Goal: Ask a question

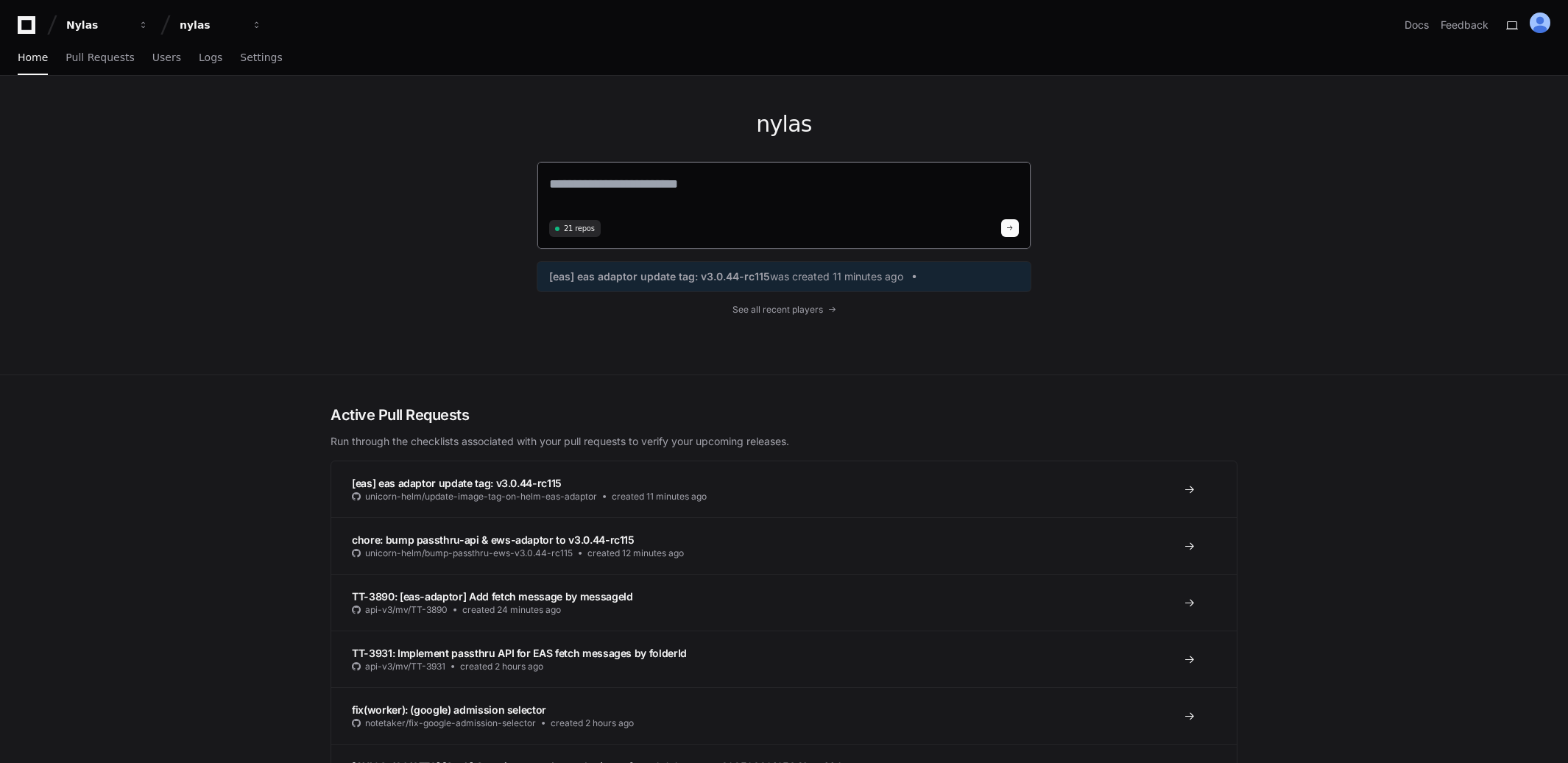
click at [614, 191] on textarea at bounding box center [784, 194] width 470 height 41
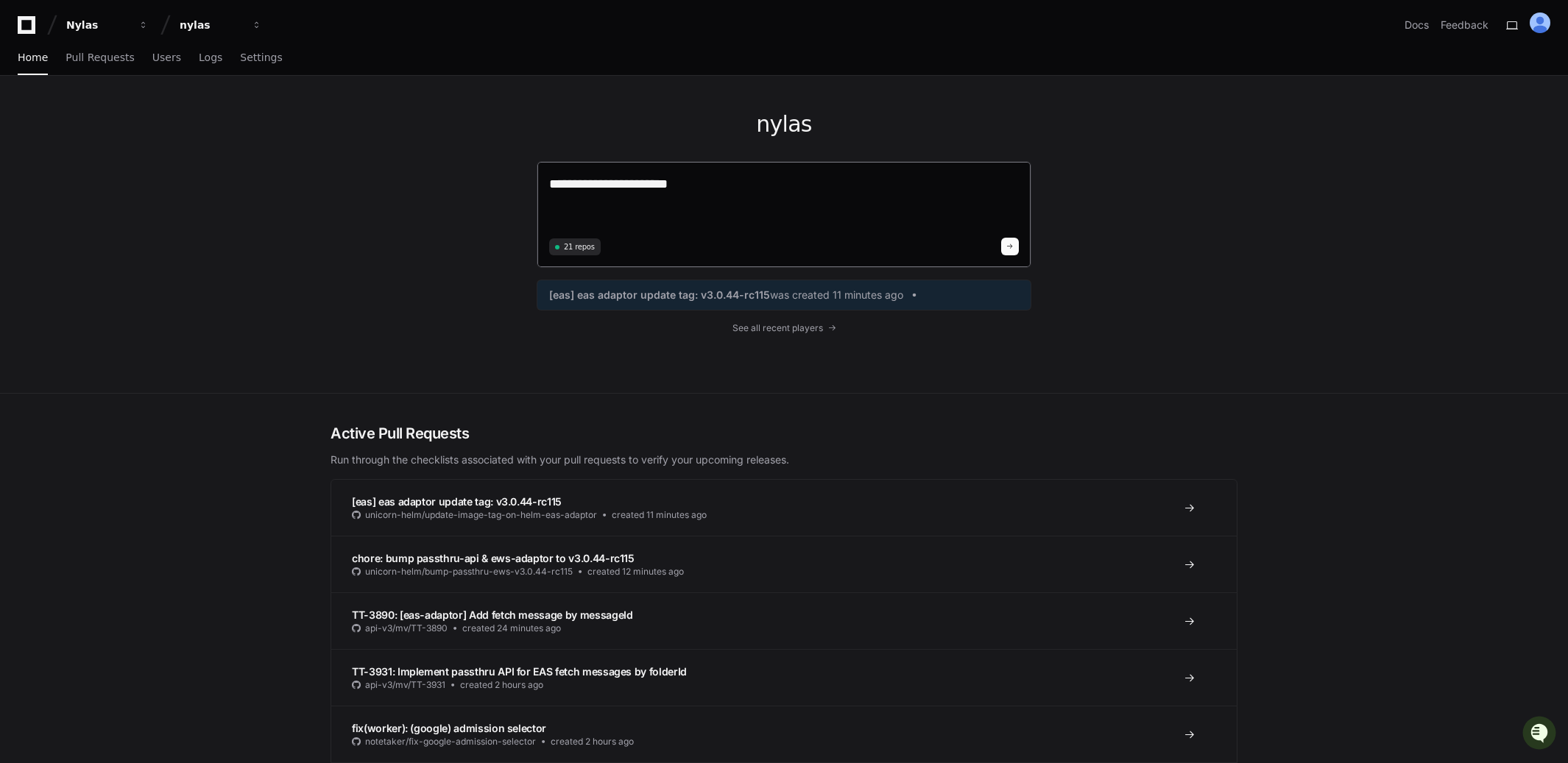
paste textarea "**********"
type textarea "**********"
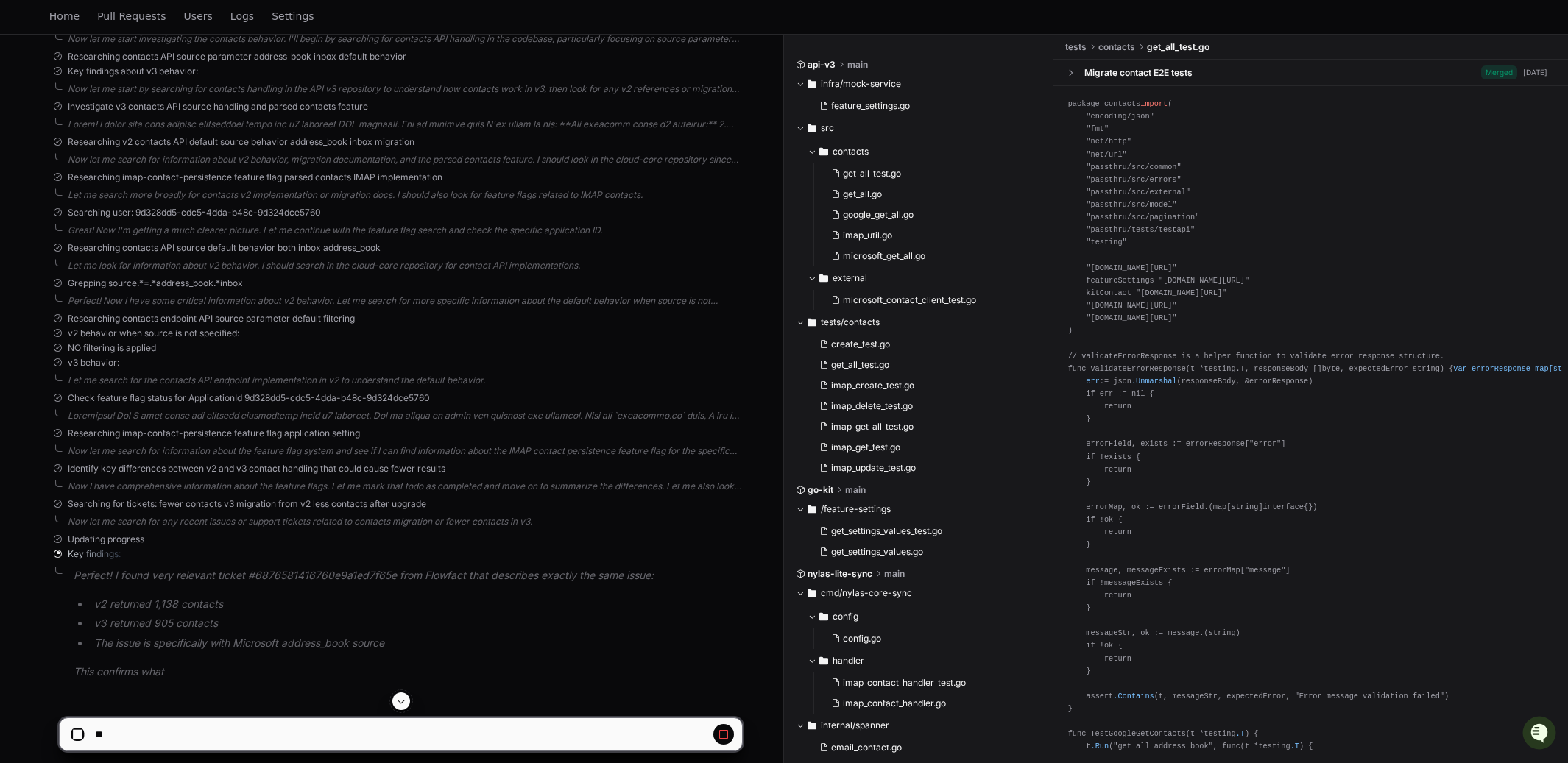
scroll to position [761, 0]
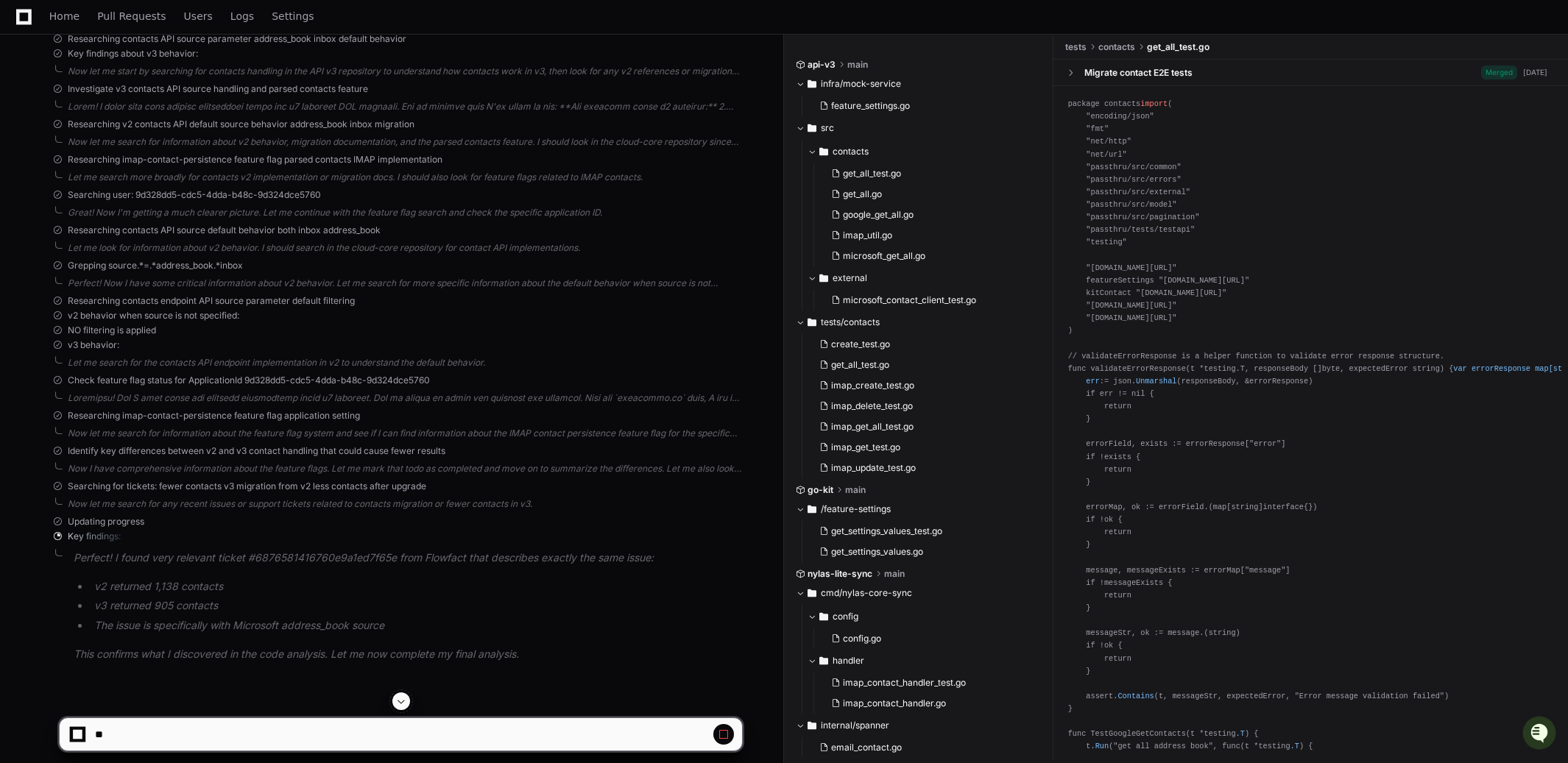
click at [99, 583] on li "v2 returned 1,138 contacts" at bounding box center [415, 586] width 652 height 17
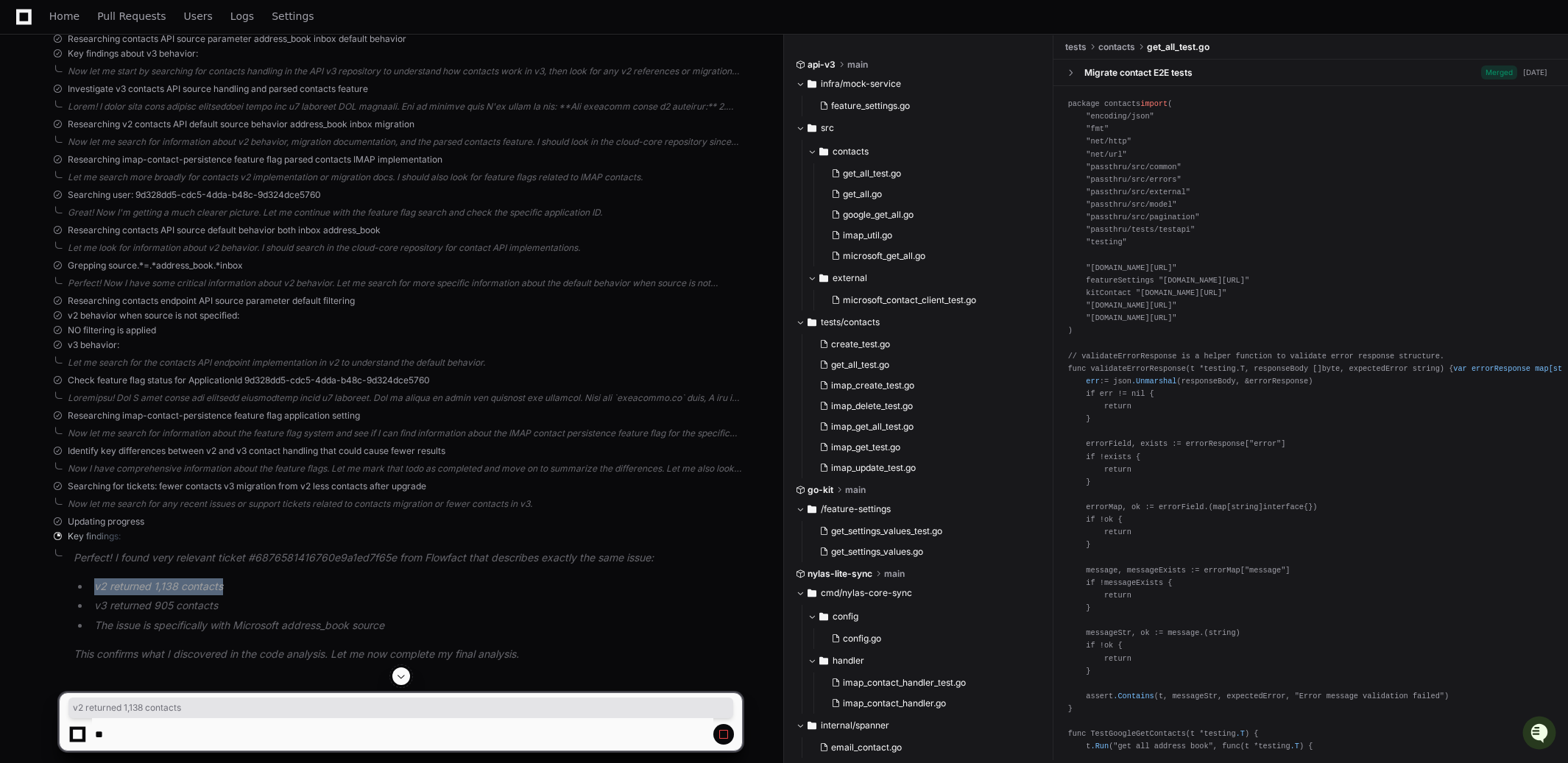
drag, startPoint x: 99, startPoint y: 583, endPoint x: 192, endPoint y: 580, distance: 93.0
click at [192, 580] on li "v2 returned 1,138 contacts" at bounding box center [415, 586] width 652 height 17
copy li "v2 returned 1,138 contacts"
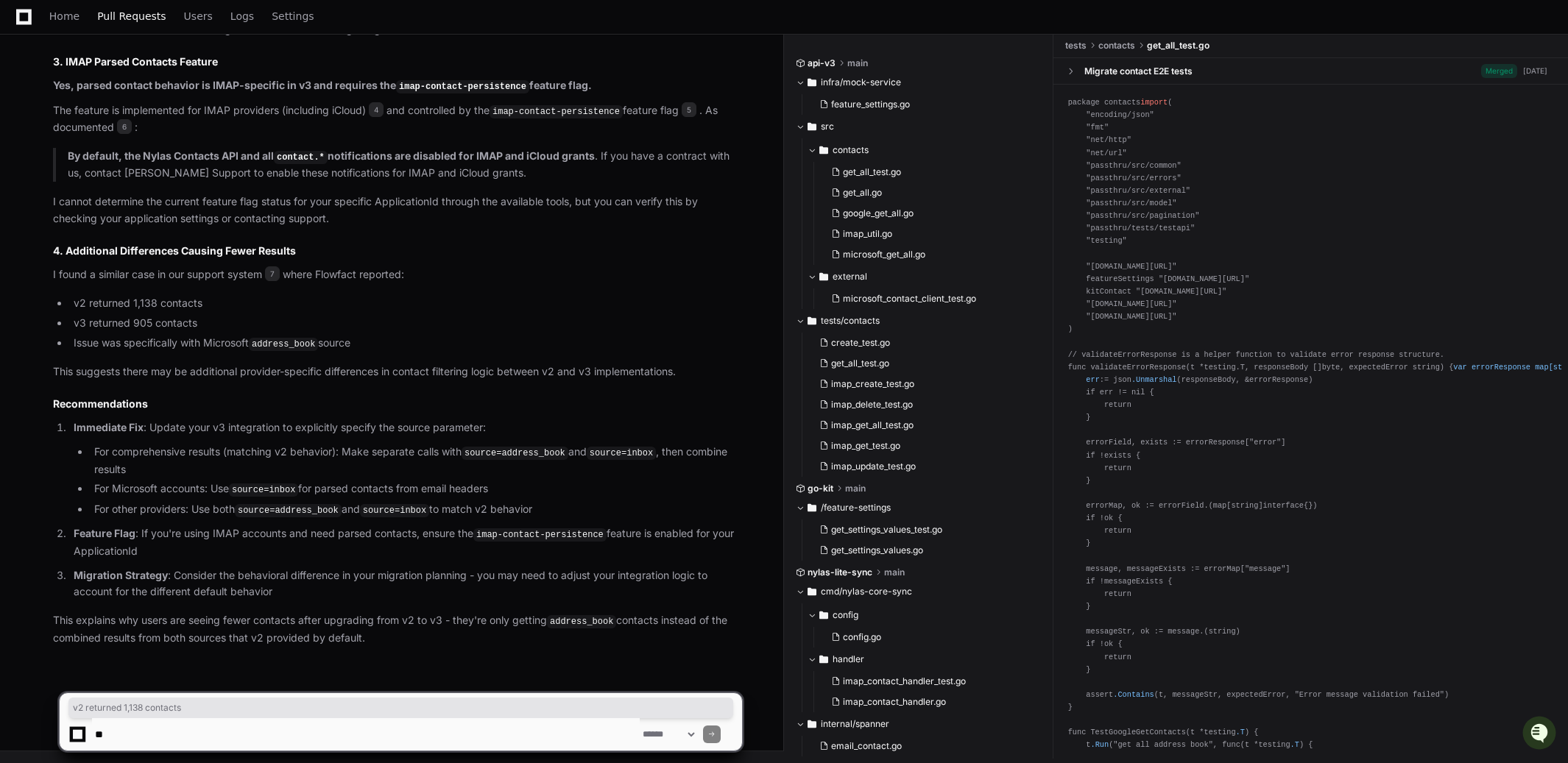
scroll to position [731, 0]
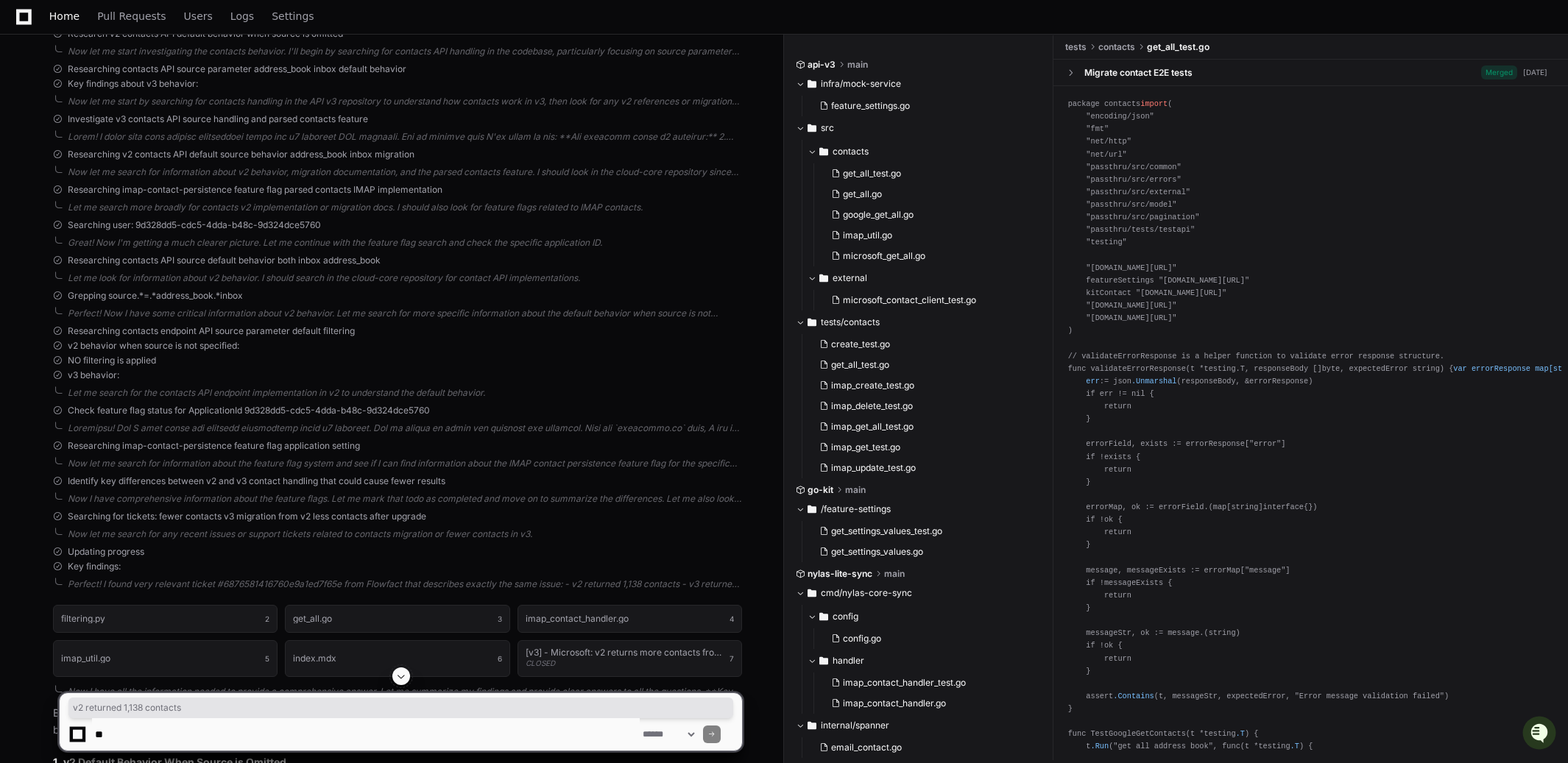
click at [55, 14] on span "Home" at bounding box center [64, 17] width 30 height 9
click at [59, 13] on span "Home" at bounding box center [64, 17] width 30 height 9
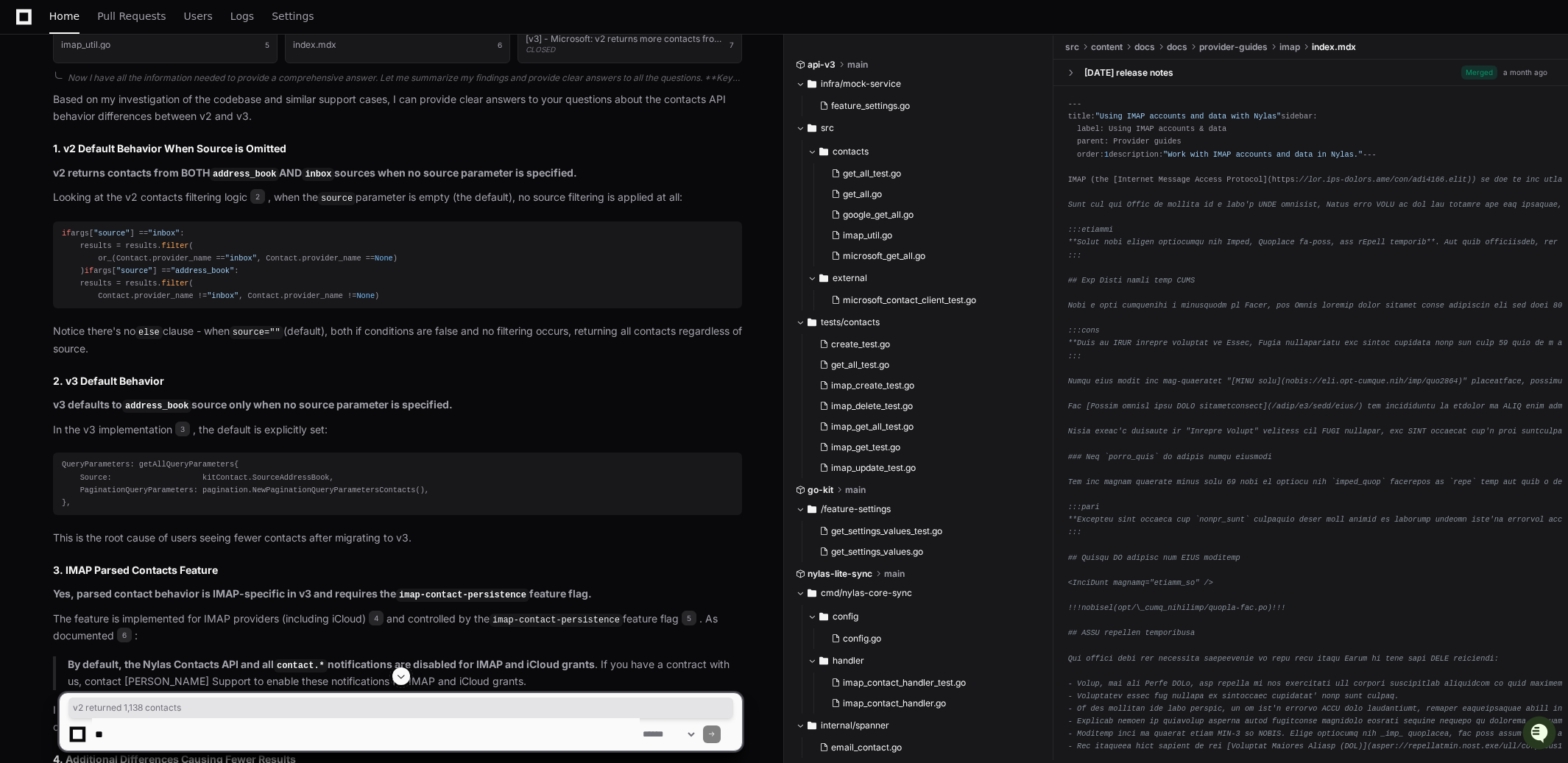
scroll to position [1342, 0]
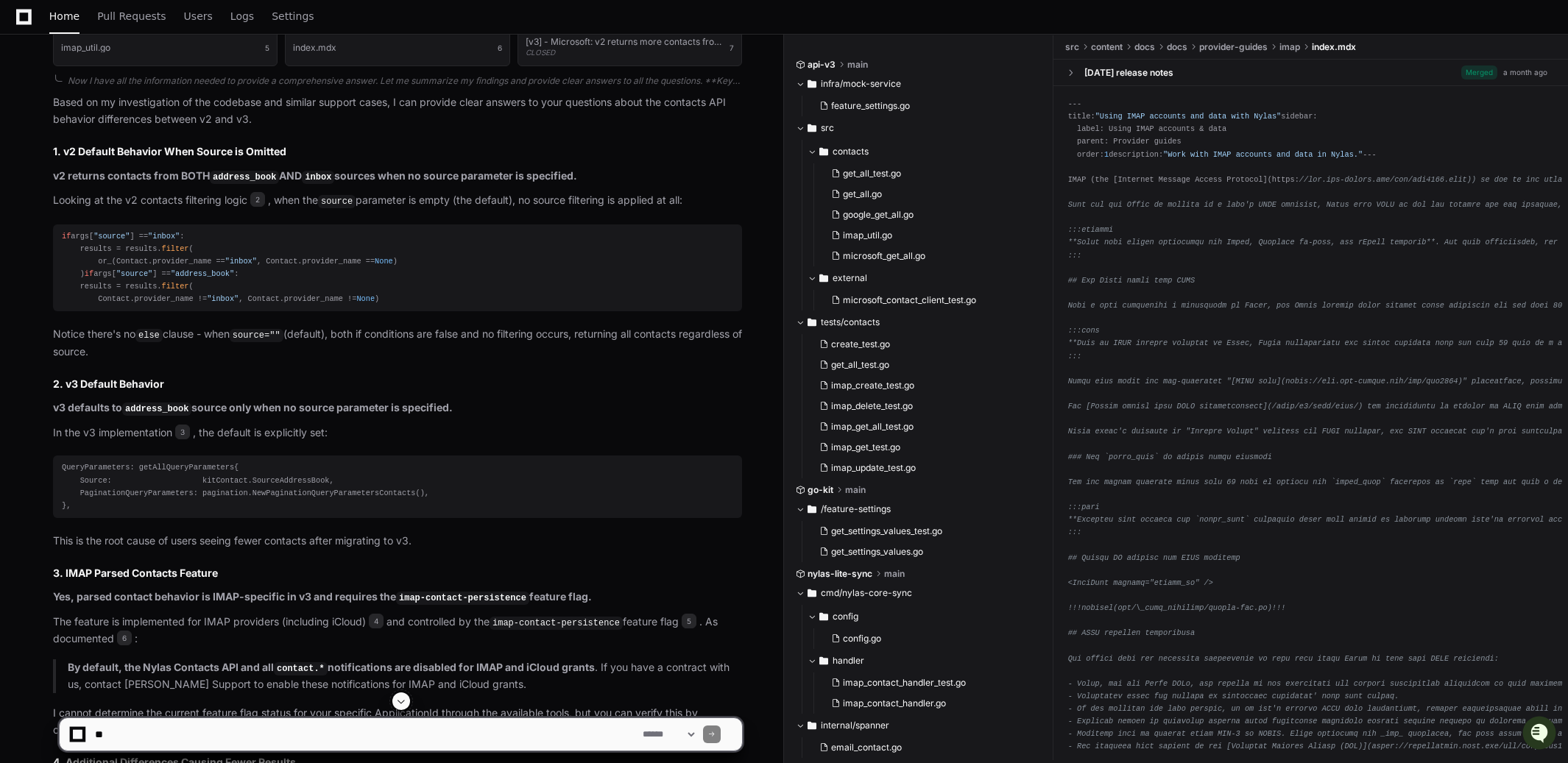
click at [54, 174] on strong "v2 returns contacts from BOTH address_book AND inbox sources when no source par…" at bounding box center [315, 175] width 524 height 13
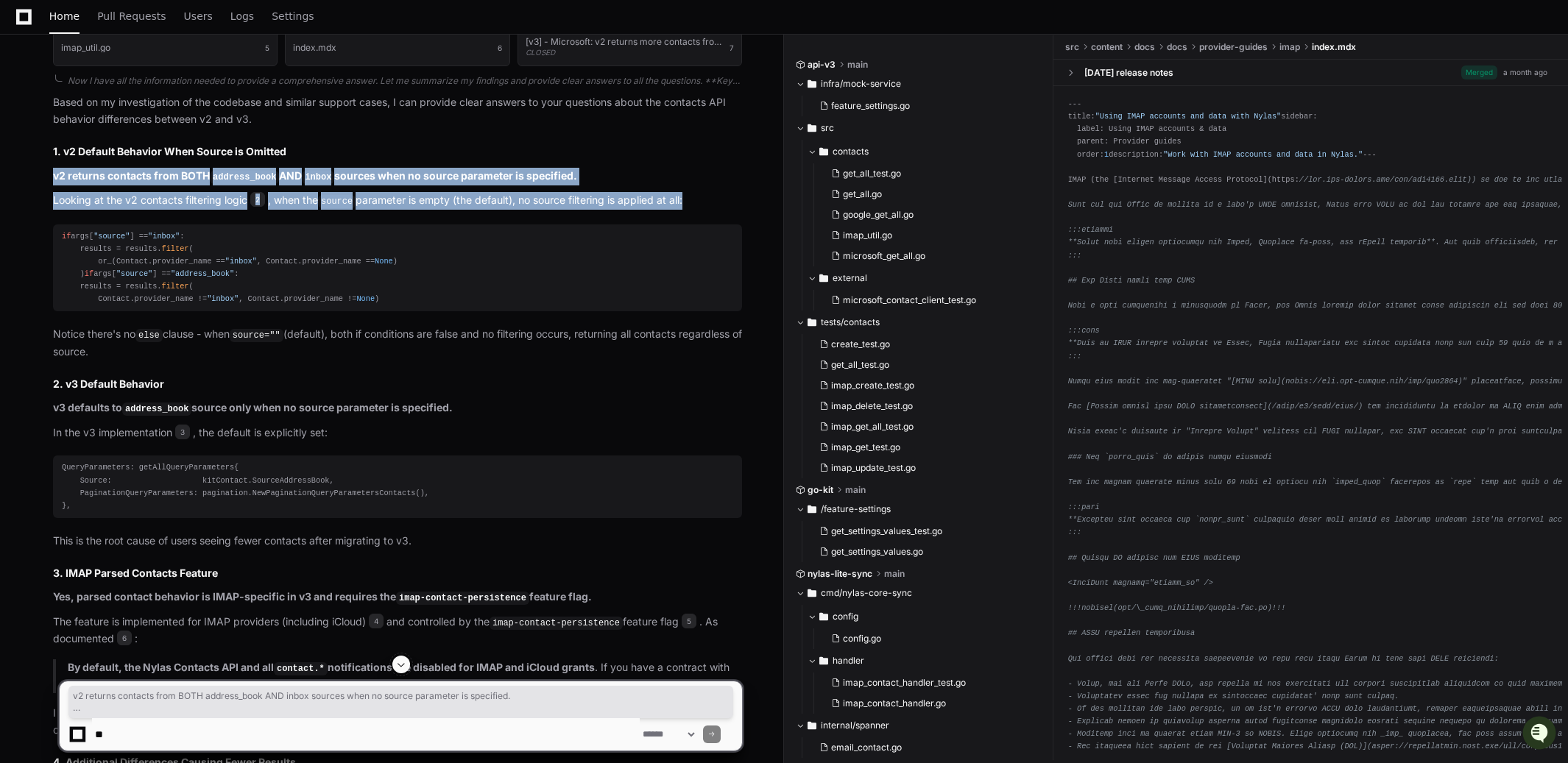
drag, startPoint x: 54, startPoint y: 174, endPoint x: 695, endPoint y: 196, distance: 641.4
click at [695, 196] on article "Based on my investigation of the codebase and similar support cases, I can prov…" at bounding box center [397, 625] width 689 height 1063
copy article "v2 returns contacts from BOTH address_book AND inbox sources when no source par…"
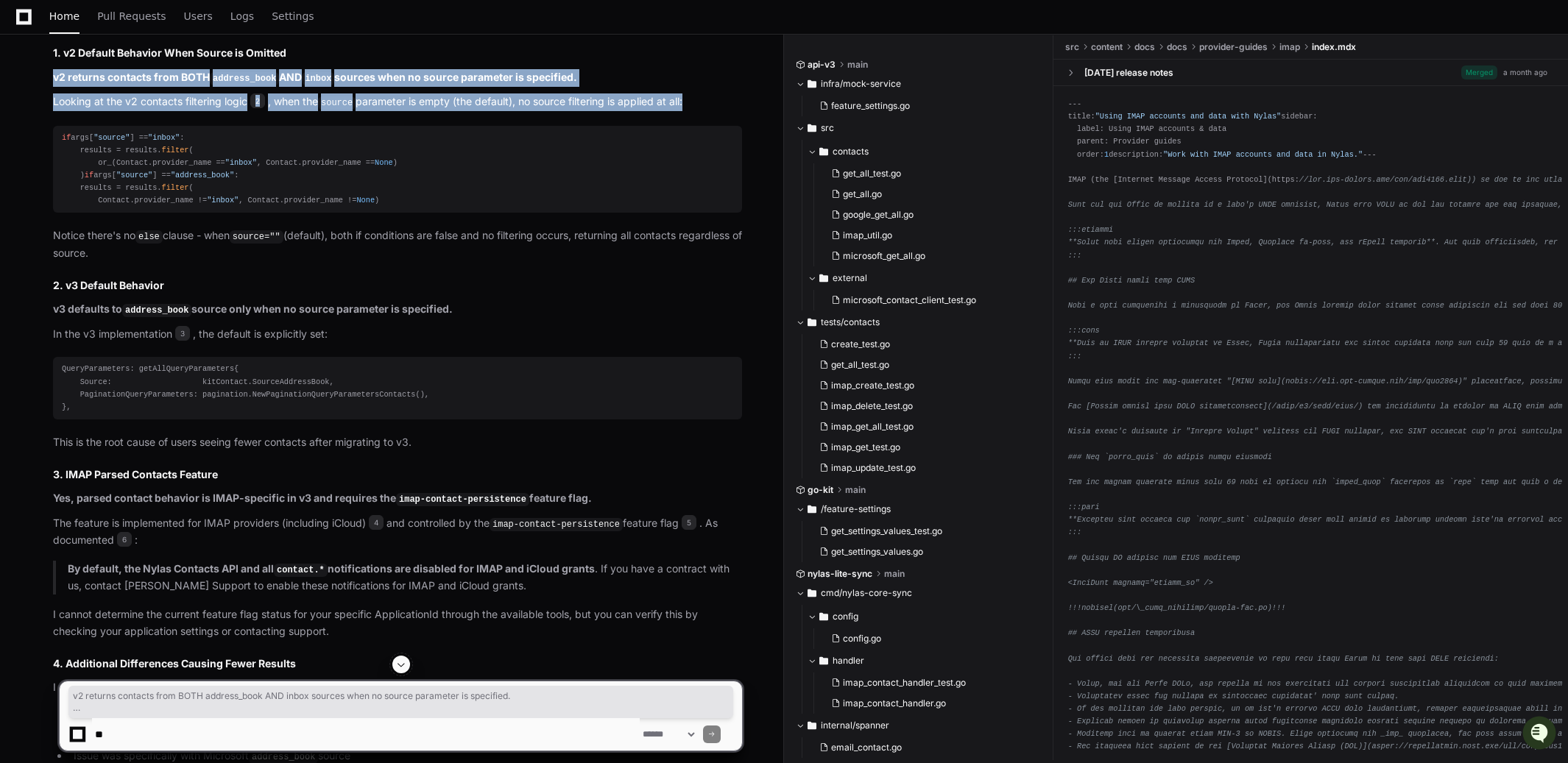
scroll to position [1450, 0]
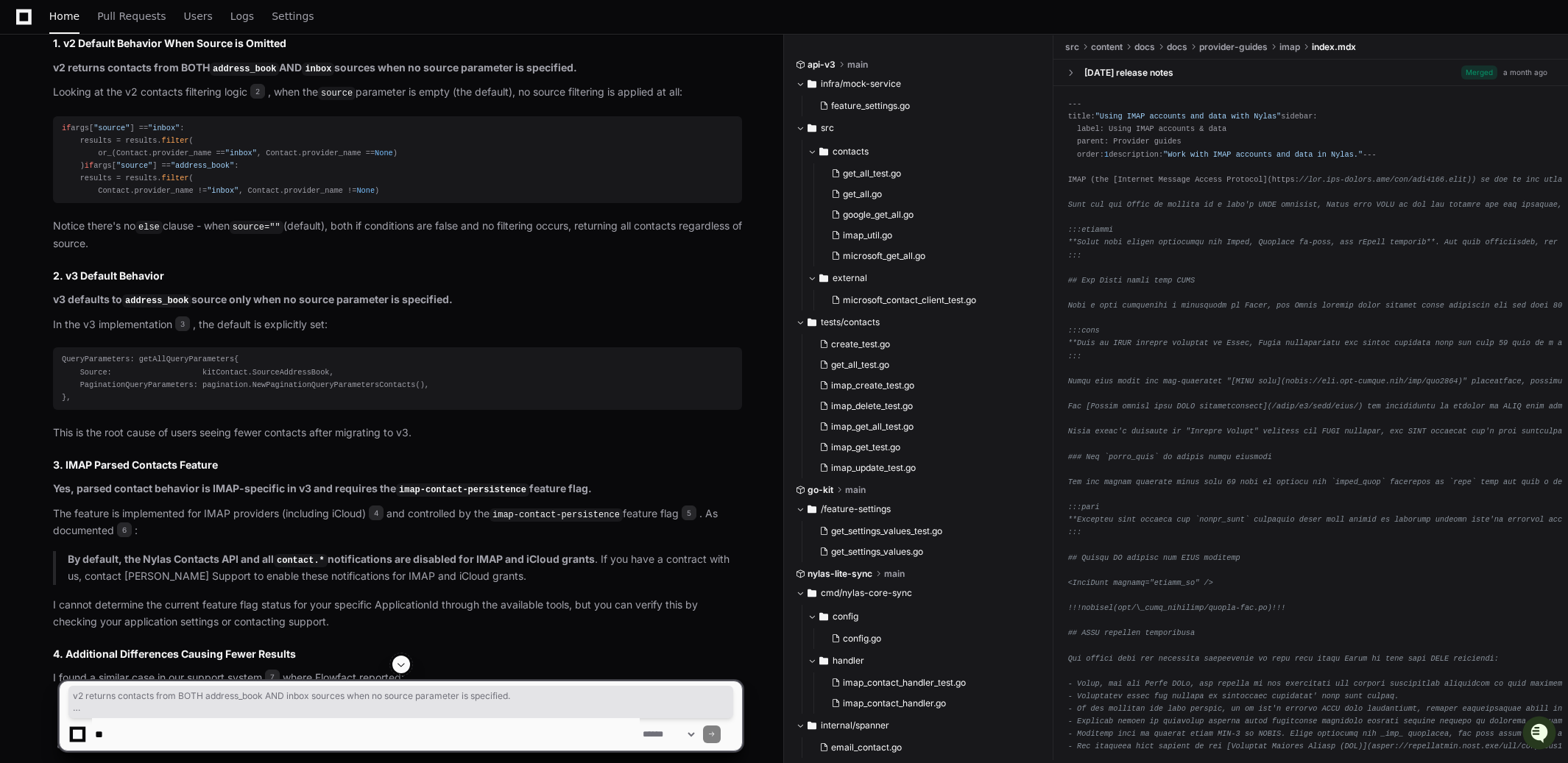
click at [89, 305] on strong "v3 defaults to address_book source only when no source parameter is specified." at bounding box center [252, 299] width 399 height 13
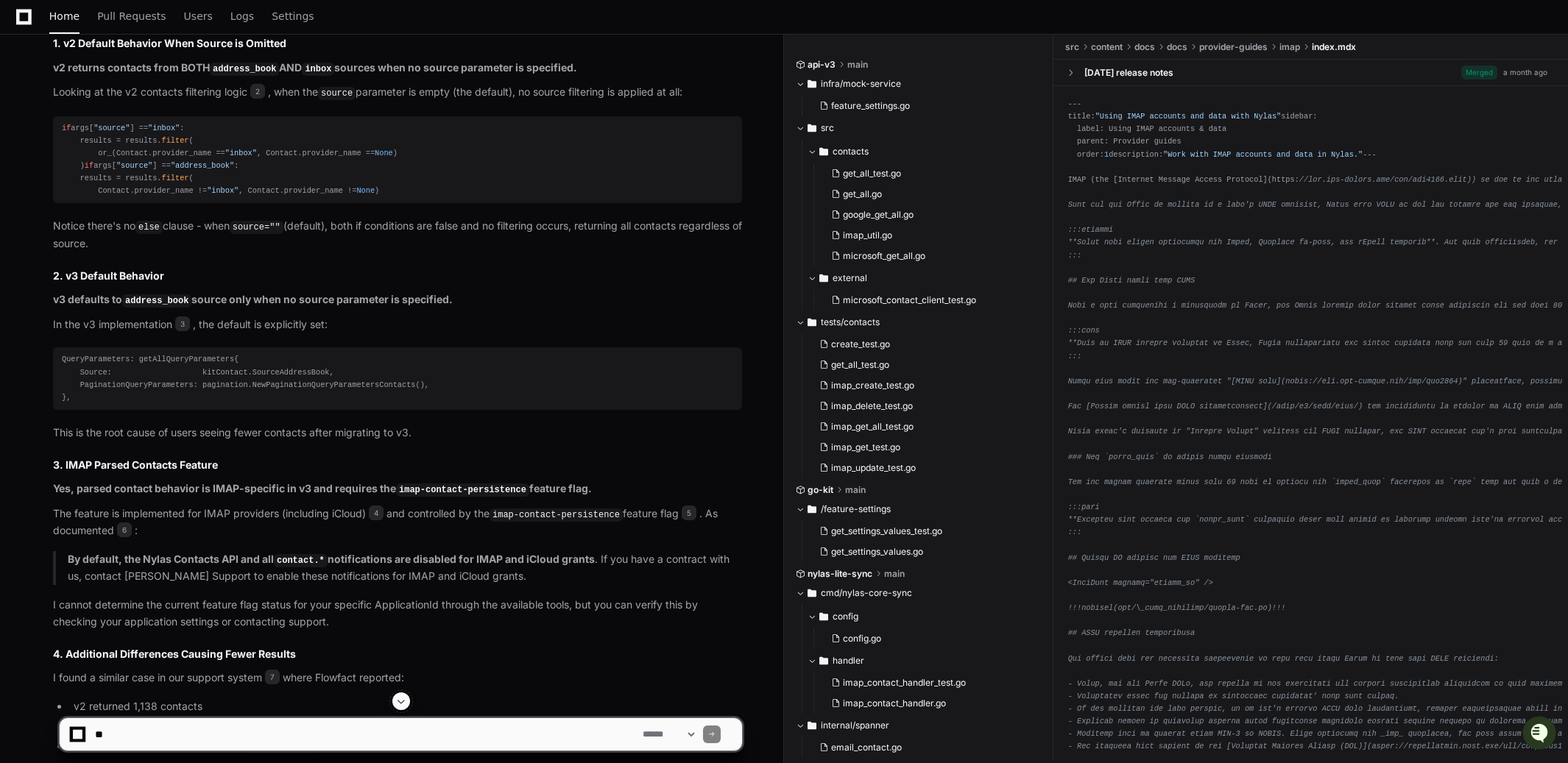
click at [54, 305] on strong "v3 defaults to address_book source only when no source parameter is specified." at bounding box center [252, 299] width 399 height 13
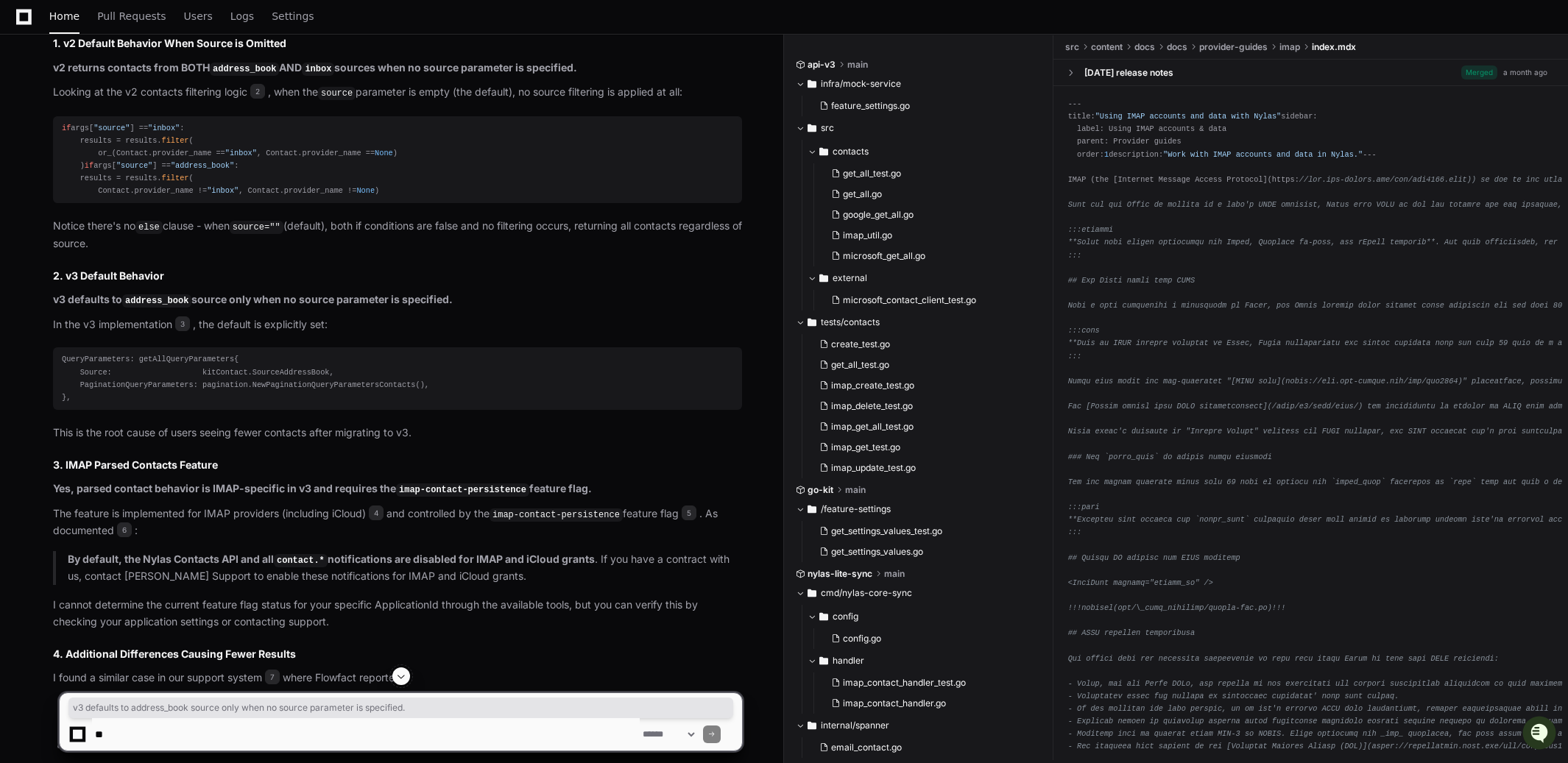
drag, startPoint x: 54, startPoint y: 322, endPoint x: 452, endPoint y: 322, distance: 398.0
click at [452, 305] on strong "v3 defaults to address_book source only when no source parameter is specified." at bounding box center [252, 299] width 399 height 13
copy strong "v3 defaults to address_book source only when no source parameter is specified."
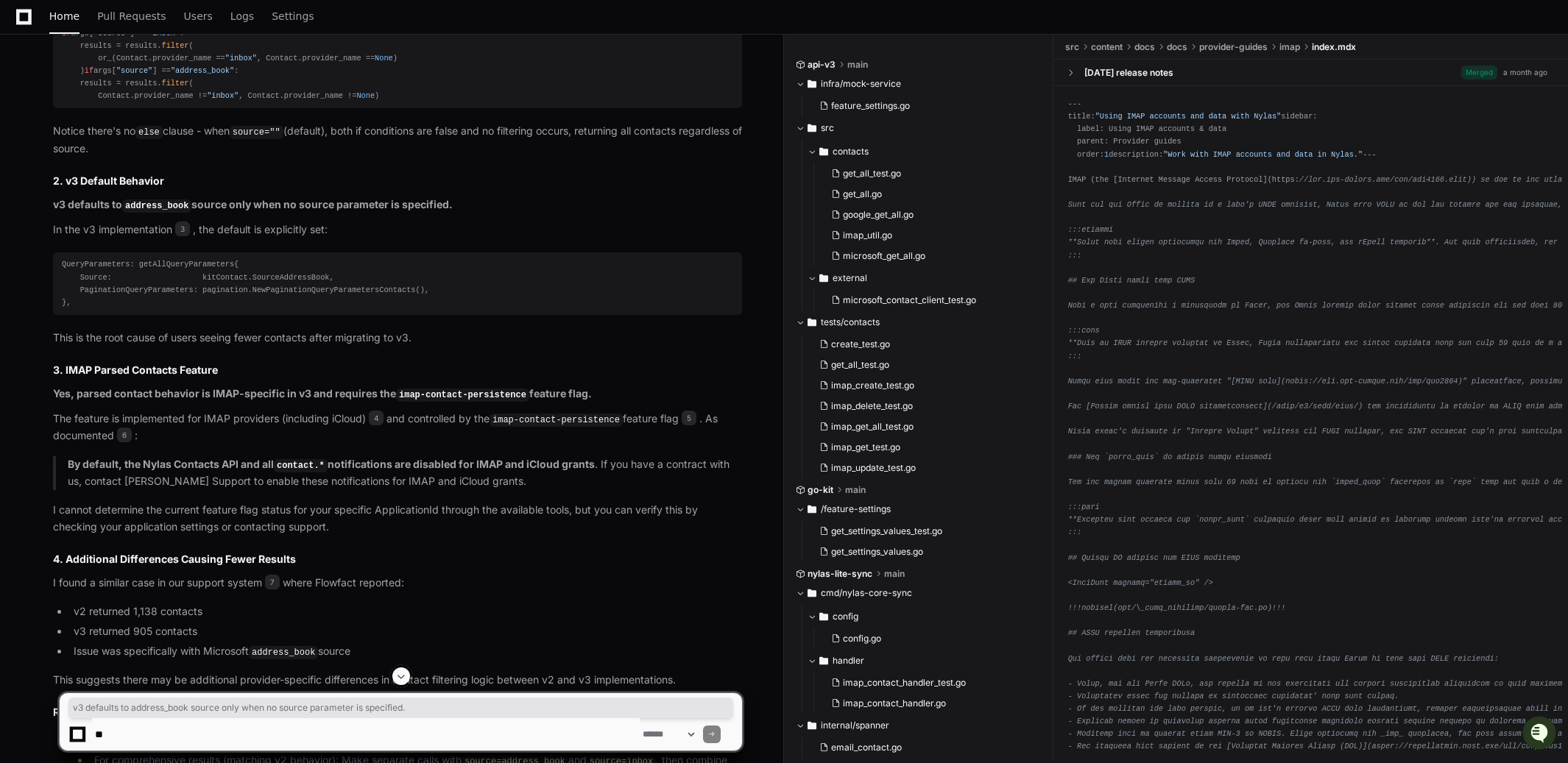
scroll to position [1547, 0]
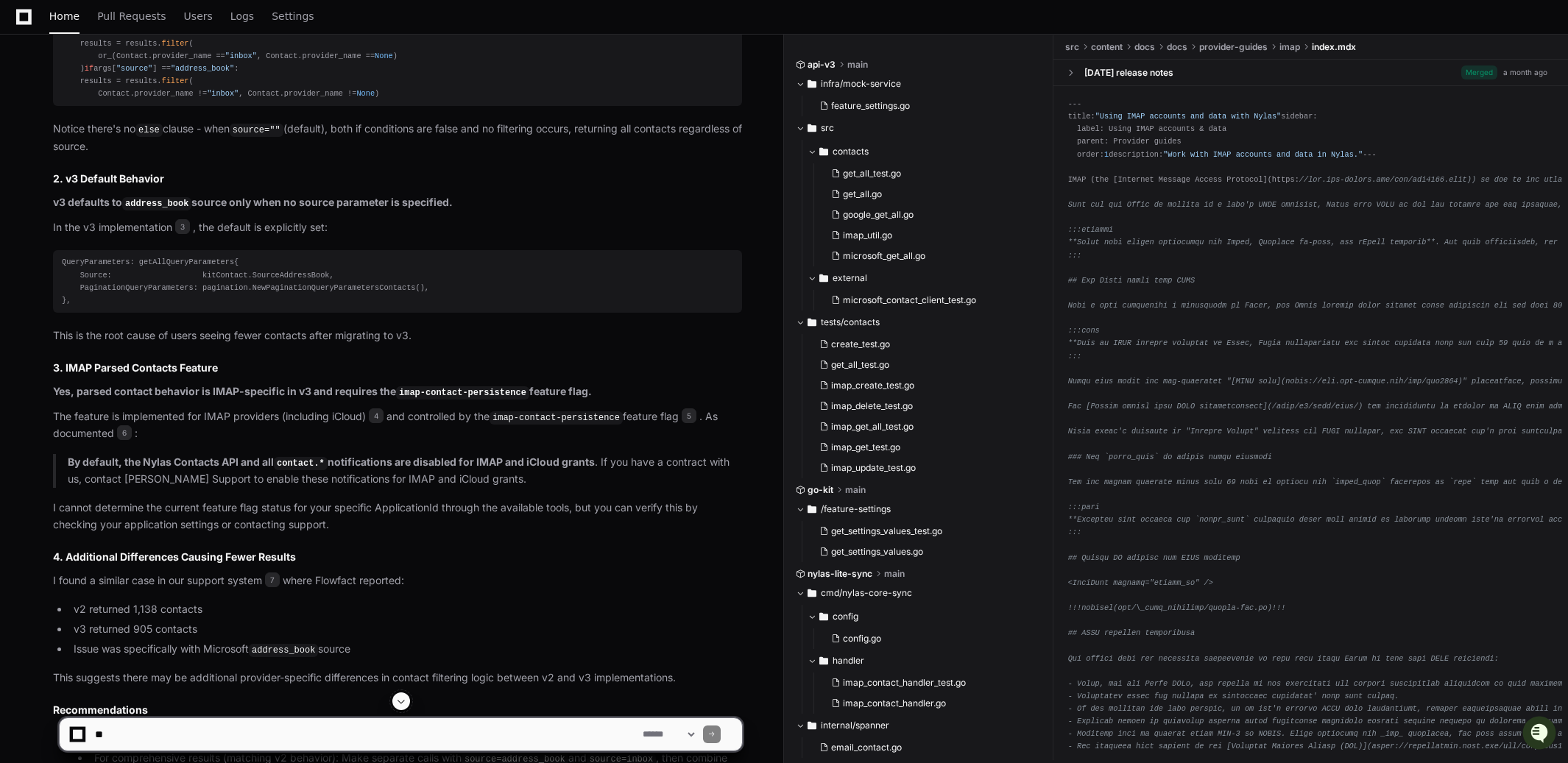
click at [57, 397] on strong "Yes, parsed contact behavior is IMAP-specific in v3 and requires the imap-conta…" at bounding box center [322, 391] width 539 height 13
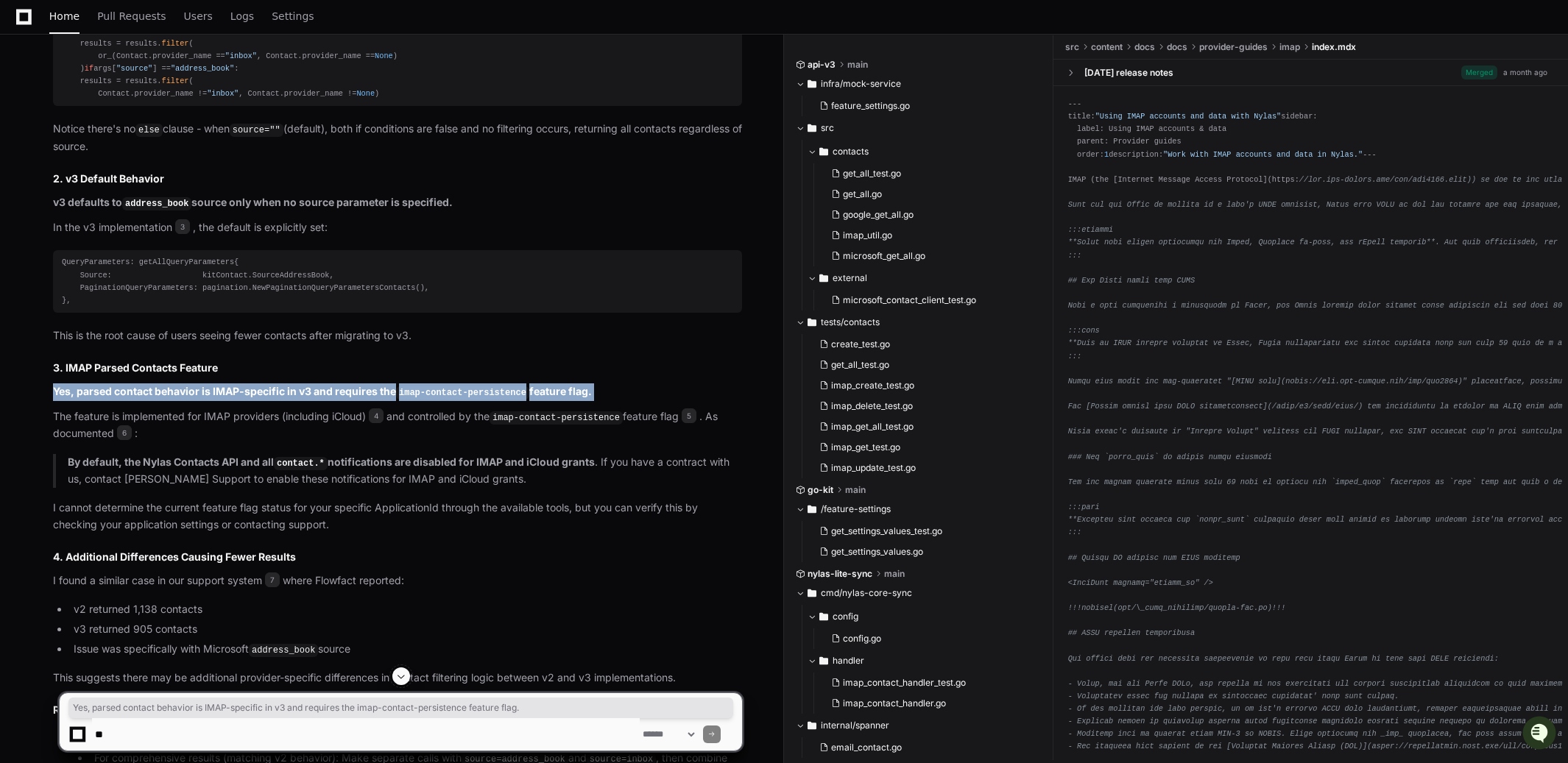
drag, startPoint x: 57, startPoint y: 410, endPoint x: 595, endPoint y: 410, distance: 538.0
click at [592, 397] on strong "Yes, parsed contact behavior is IMAP-specific in v3 and requires the imap-conta…" at bounding box center [322, 391] width 539 height 13
click at [55, 397] on strong "Yes, parsed contact behavior is IMAP-specific in v3 and requires the imap-conta…" at bounding box center [322, 391] width 539 height 13
drag, startPoint x: 55, startPoint y: 411, endPoint x: 615, endPoint y: 411, distance: 560.0
click at [615, 401] on p "Yes, parsed contact behavior is IMAP-specific in v3 and requires the imap-conta…" at bounding box center [397, 392] width 689 height 17
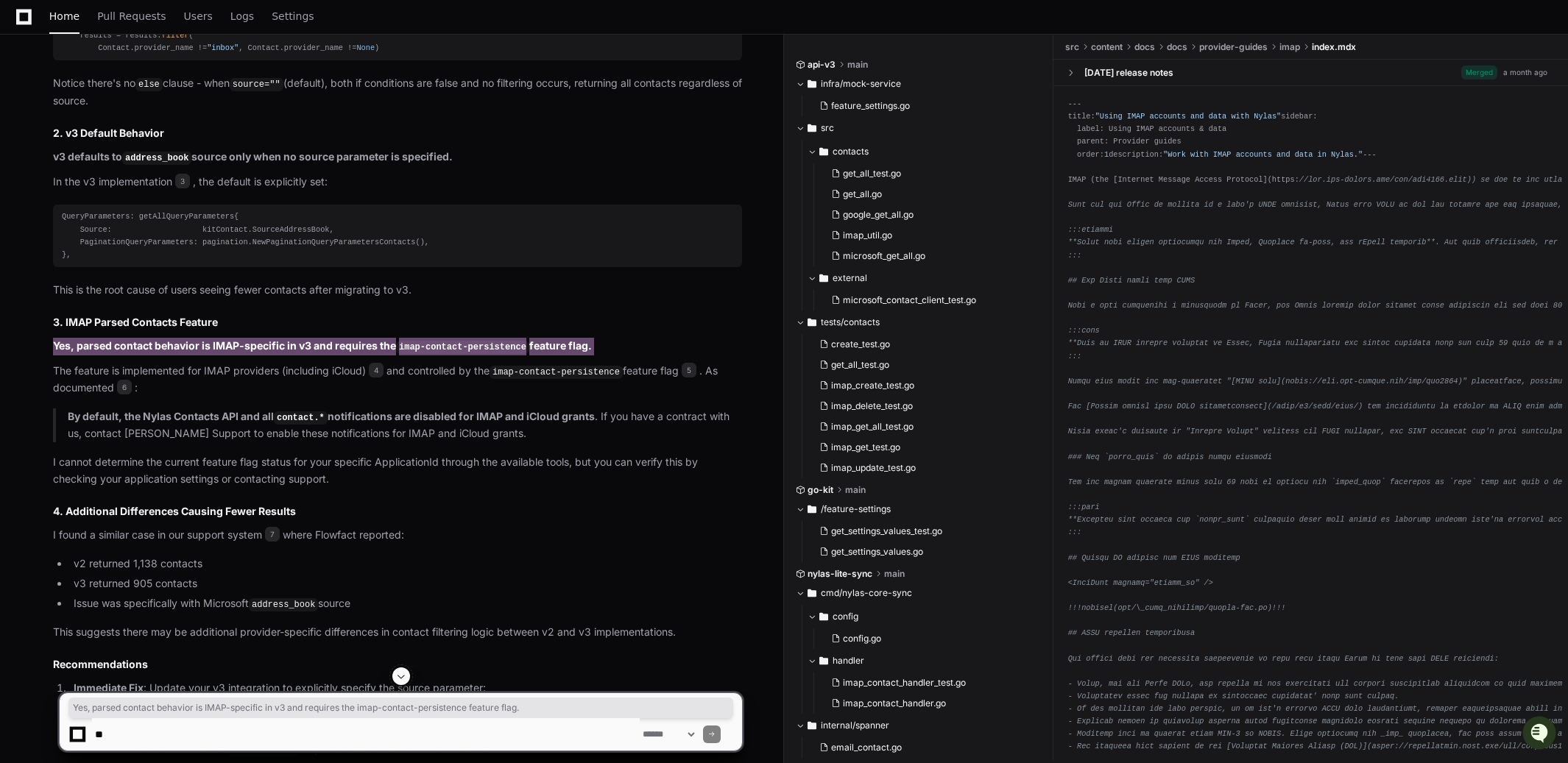
scroll to position [1590, 0]
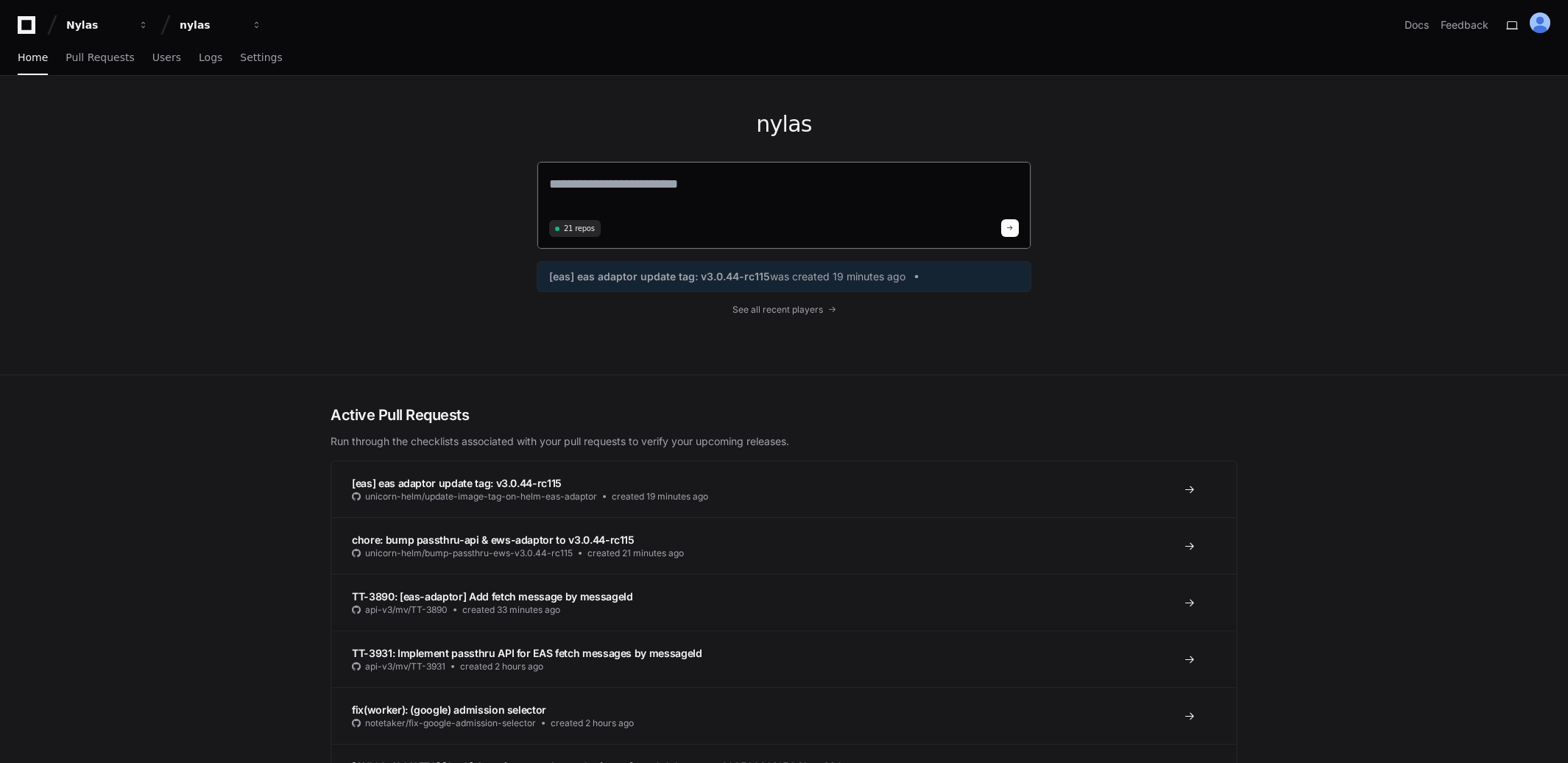
click at [662, 186] on textarea at bounding box center [784, 194] width 470 height 41
paste textarea "**********"
type textarea "**********"
